Goal: Task Accomplishment & Management: Manage account settings

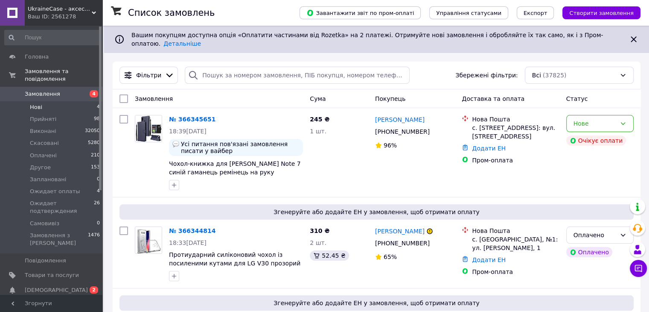
click at [41, 103] on span "Нові" at bounding box center [36, 107] width 12 height 8
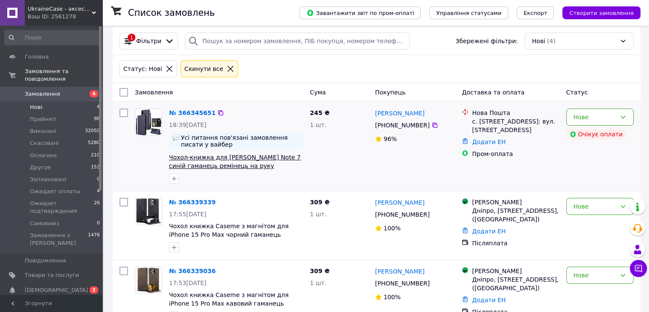
scroll to position [121, 0]
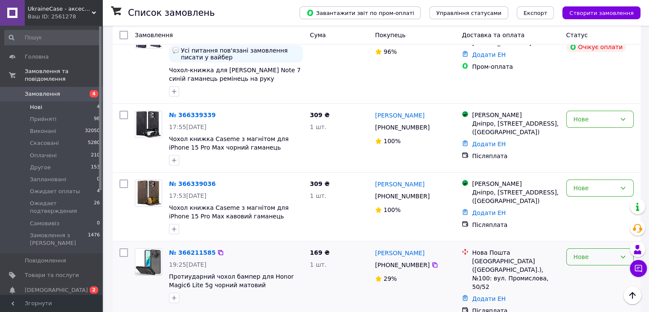
click at [582, 252] on div "Нове" at bounding box center [595, 256] width 43 height 9
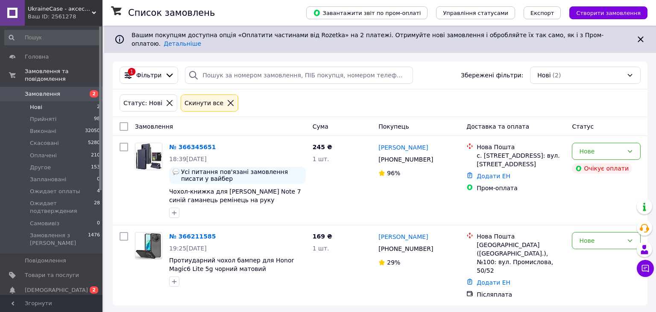
click at [53, 90] on span "Замовлення" at bounding box center [42, 94] width 35 height 8
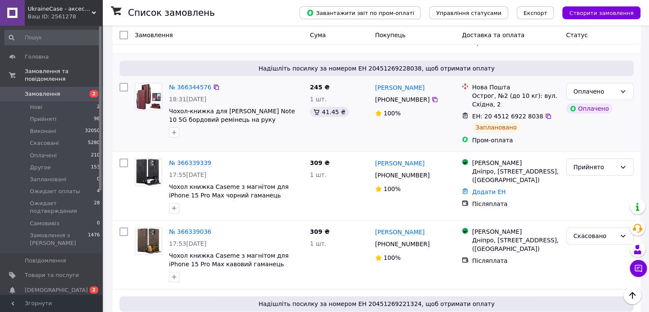
scroll to position [256, 0]
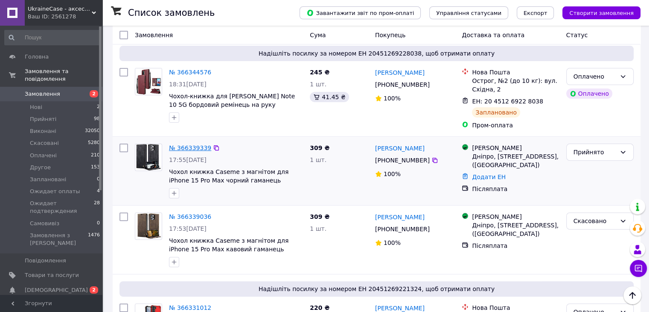
click at [179, 144] on link "№ 366339339" at bounding box center [190, 147] width 42 height 7
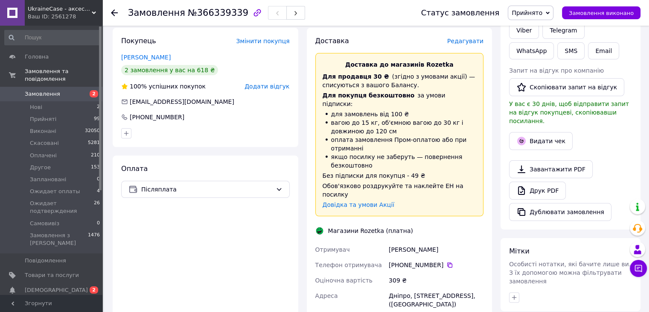
scroll to position [299, 0]
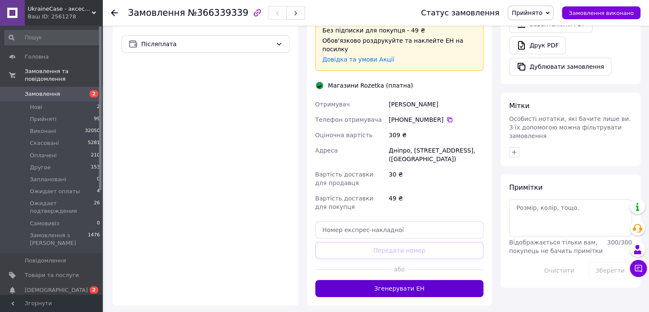
click at [391, 280] on button "Згенерувати ЕН" at bounding box center [399, 288] width 169 height 17
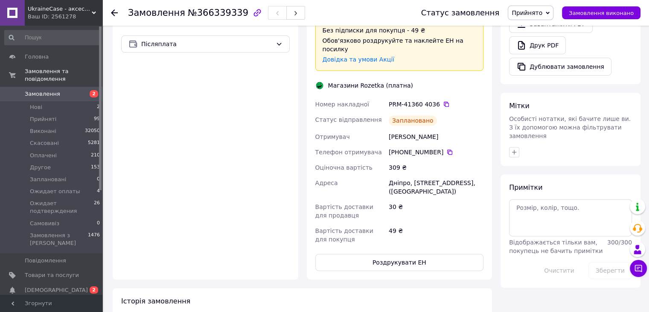
click at [42, 90] on span "Замовлення" at bounding box center [42, 94] width 35 height 8
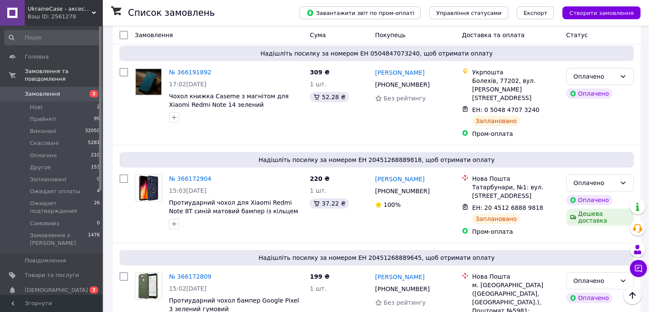
scroll to position [3031, 0]
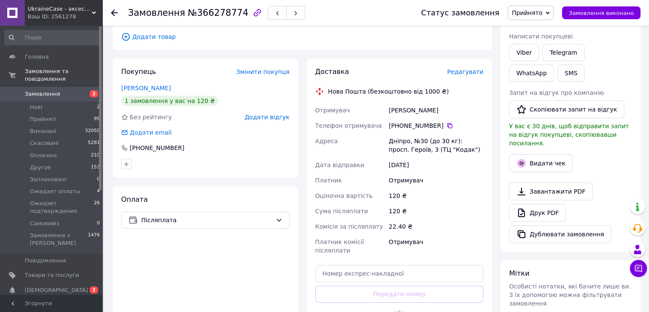
scroll to position [171, 0]
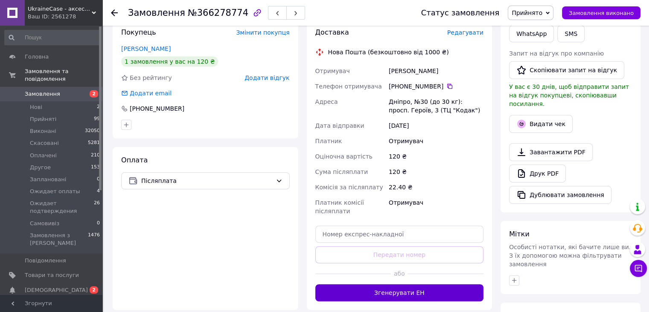
click at [396, 287] on button "Згенерувати ЕН" at bounding box center [399, 292] width 169 height 17
